Goal: Task Accomplishment & Management: Manage account settings

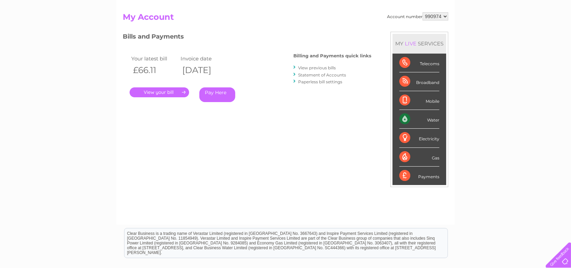
scroll to position [68, 0]
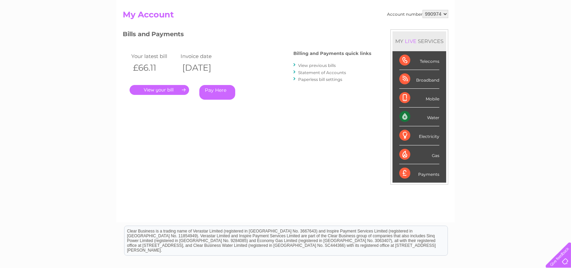
click at [209, 93] on link "Pay Here" at bounding box center [217, 92] width 36 height 15
click at [170, 91] on link "." at bounding box center [159, 90] width 59 height 10
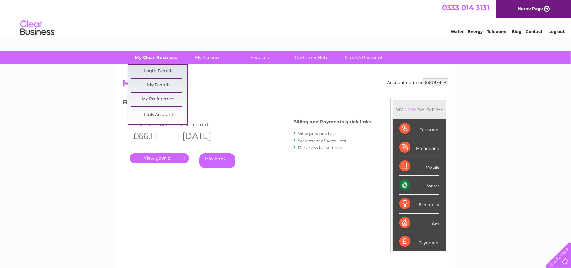
click at [156, 57] on link "My Clear Business" at bounding box center [156, 57] width 56 height 13
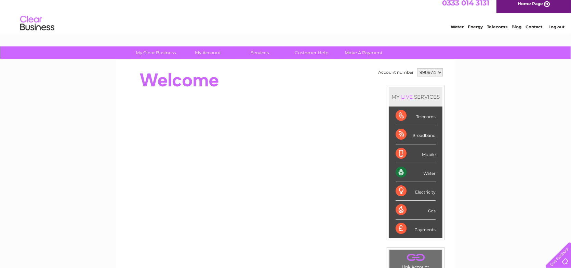
scroll to position [103, 0]
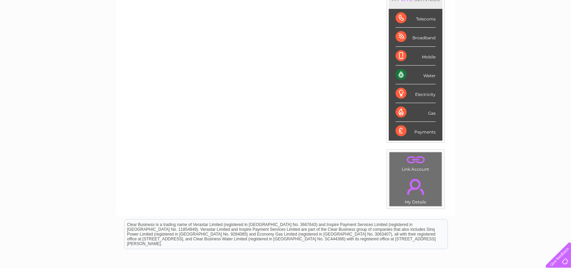
click at [410, 196] on link "." at bounding box center [415, 187] width 49 height 24
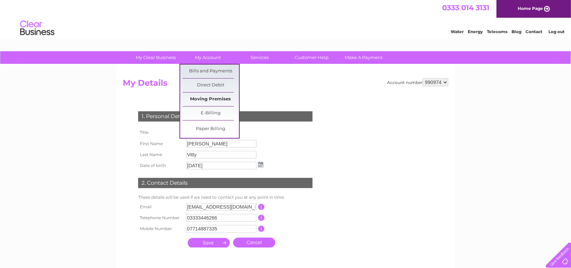
click at [202, 101] on link "Moving Premises" at bounding box center [211, 100] width 56 height 14
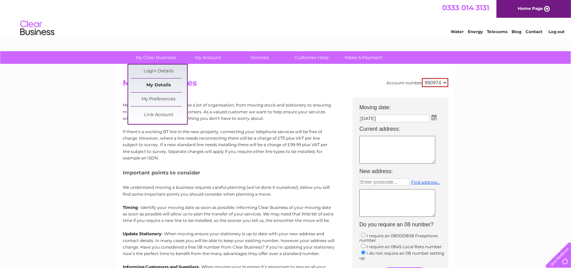
click at [164, 81] on link "My Details" at bounding box center [159, 86] width 56 height 14
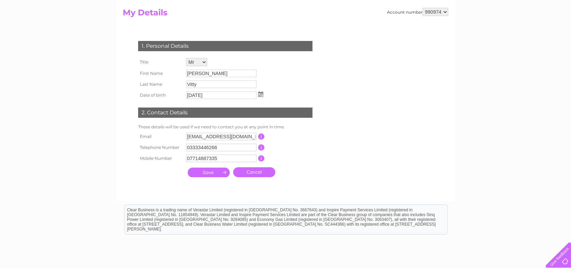
scroll to position [23, 0]
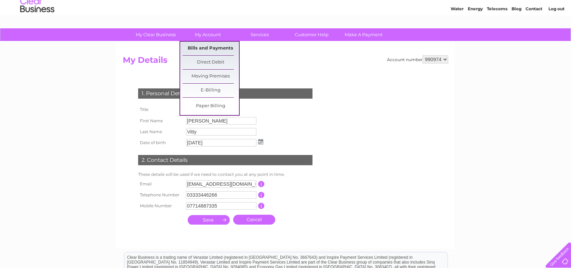
click at [229, 49] on link "Bills and Payments" at bounding box center [211, 49] width 56 height 14
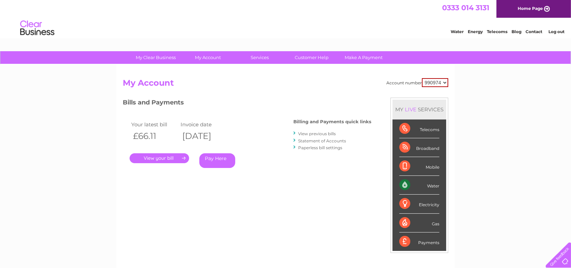
click at [161, 156] on link "." at bounding box center [159, 159] width 59 height 10
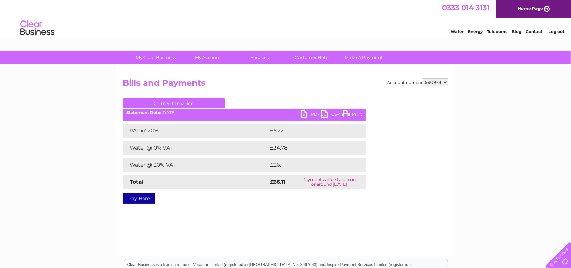
click at [303, 113] on link "PDF" at bounding box center [311, 115] width 21 height 10
